Goal: Check status

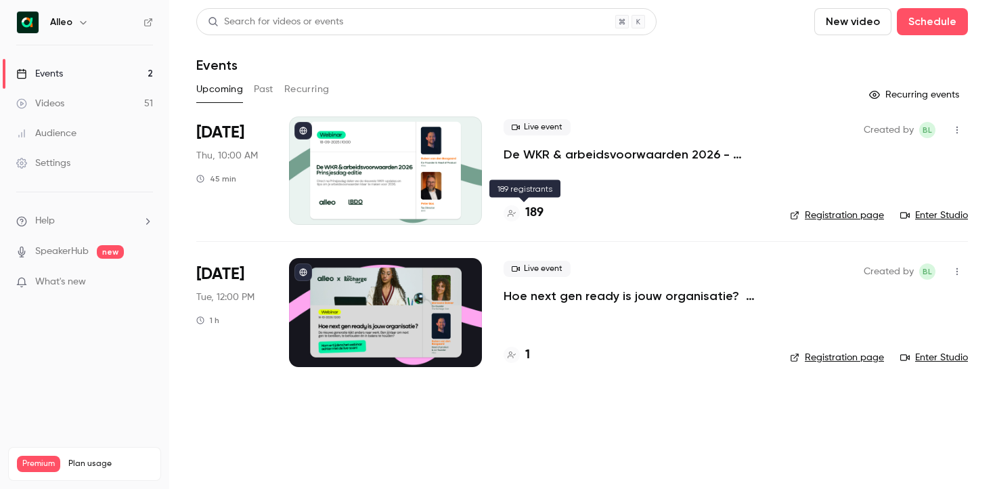
click at [532, 217] on h4 "189" at bounding box center [534, 213] width 18 height 18
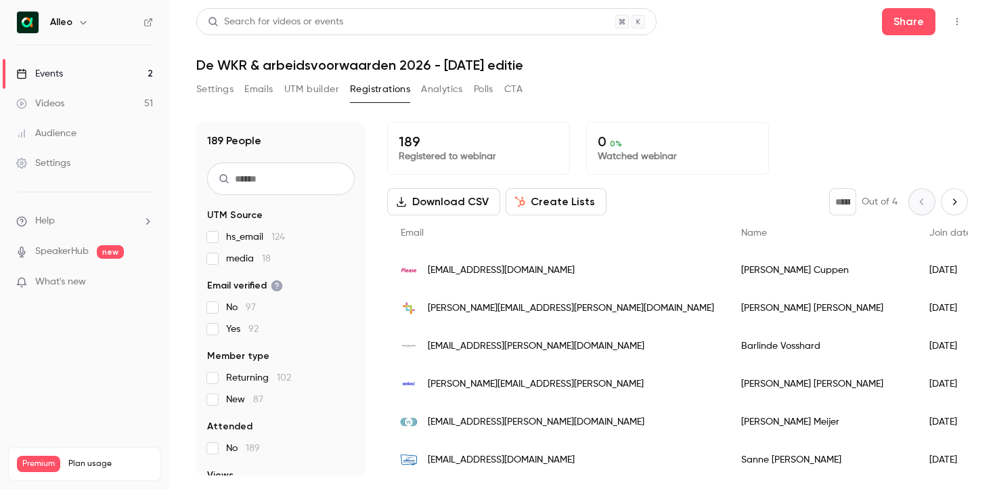
click at [414, 151] on p "Registered to webinar" at bounding box center [479, 157] width 160 height 14
click at [953, 200] on icon "Next page" at bounding box center [954, 201] width 15 height 11
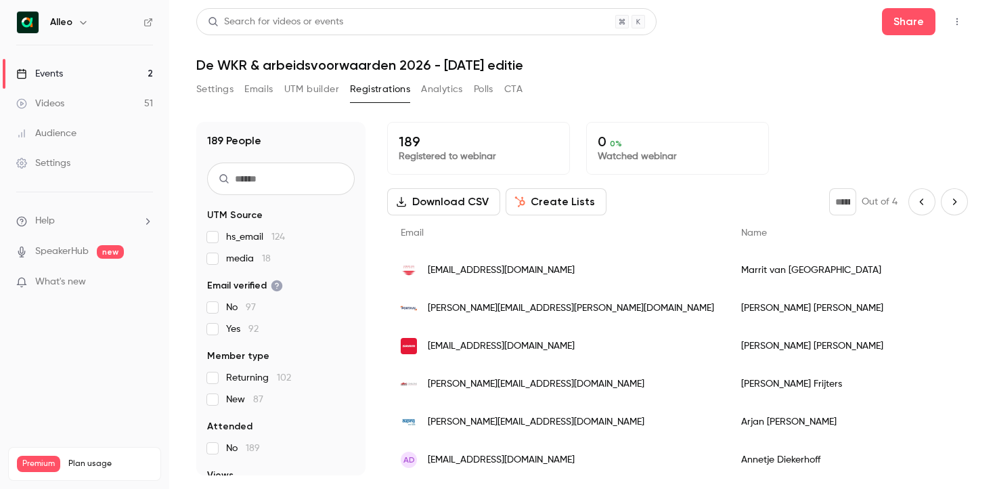
click at [947, 204] on icon "Next page" at bounding box center [954, 201] width 15 height 11
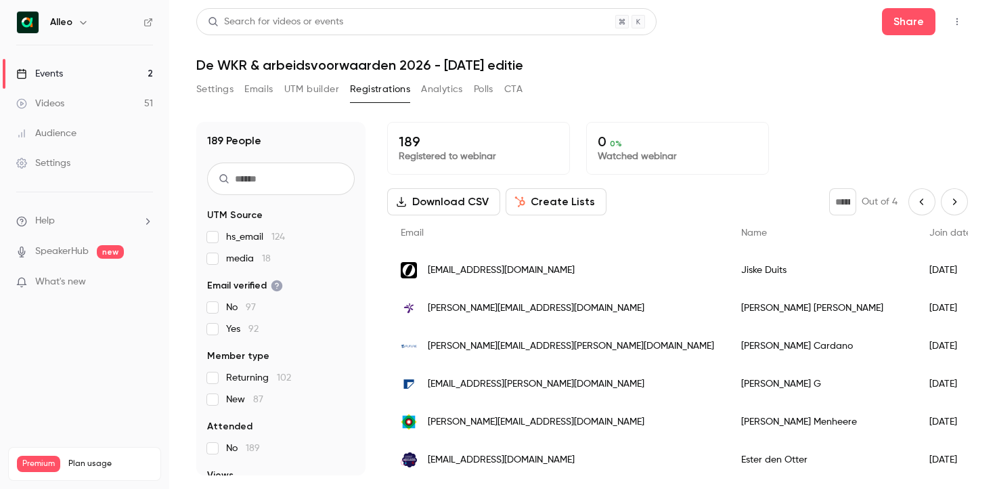
click at [949, 210] on button "Next page" at bounding box center [954, 201] width 27 height 27
type input "*"
